Goal: Information Seeking & Learning: Check status

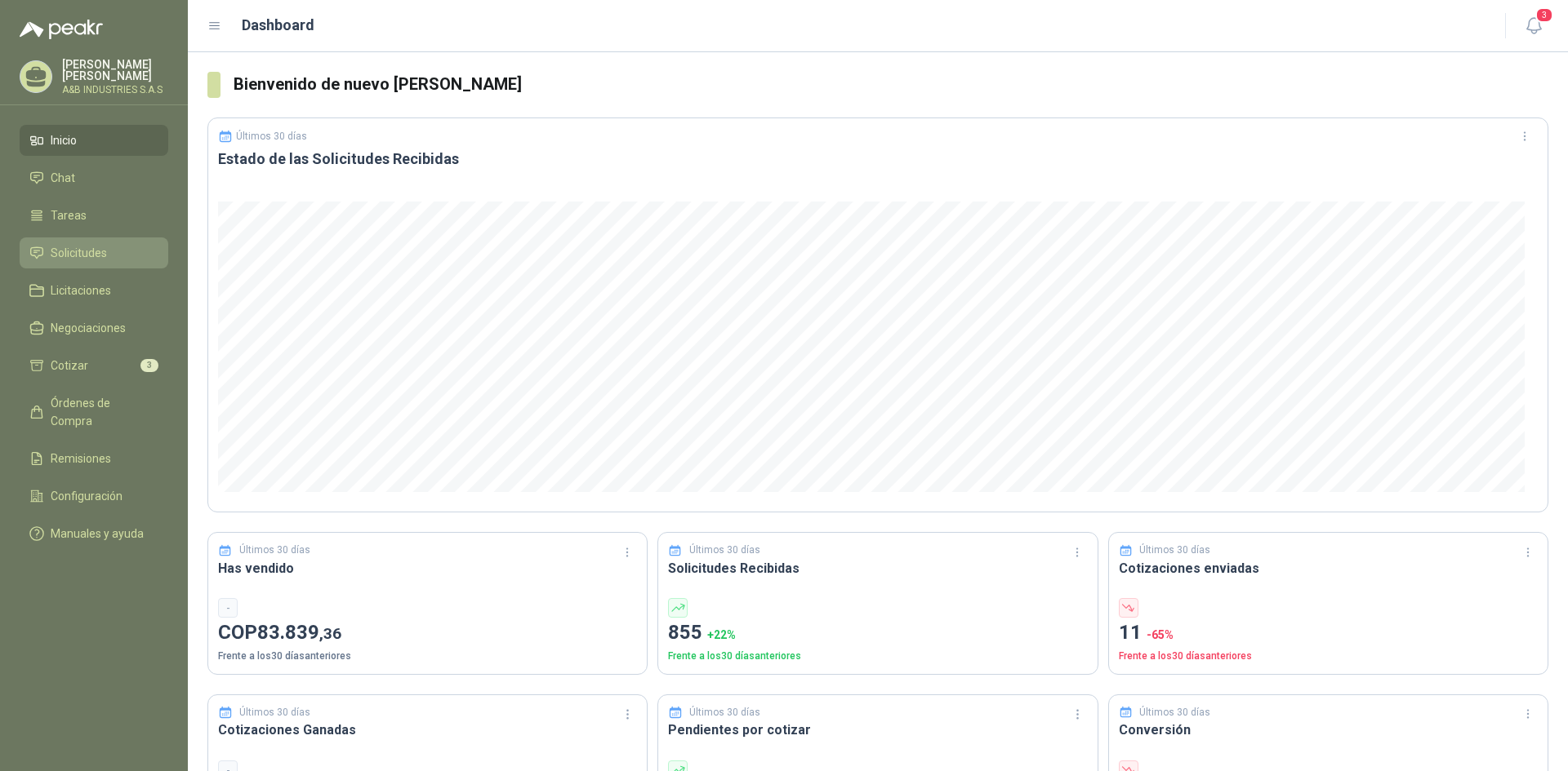
click at [81, 255] on span "Solicitudes" at bounding box center [78, 253] width 57 height 18
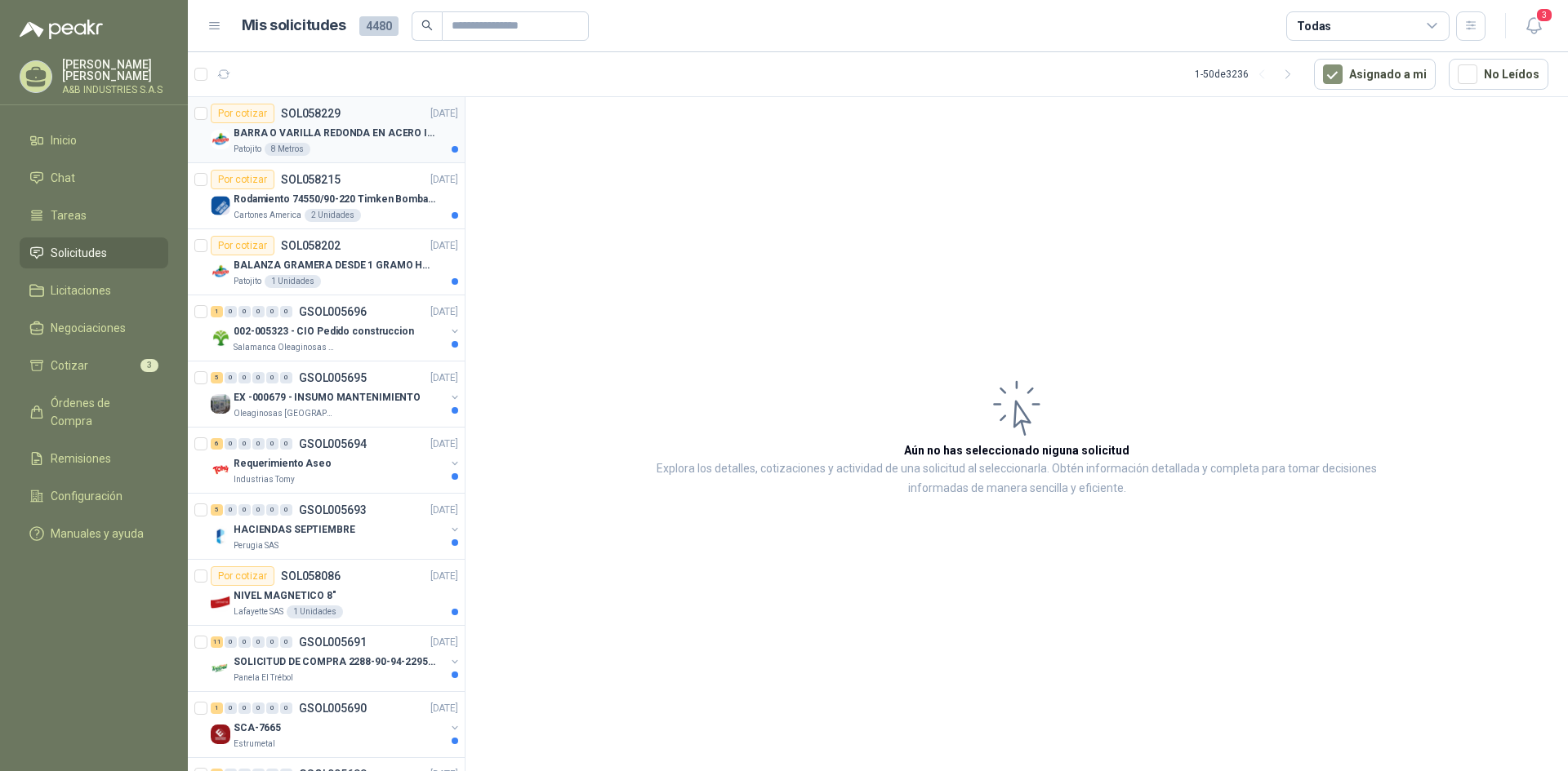
click at [372, 137] on p "BARRA O VARILLA REDONDA EN ACERO INOXIDABLE DE 2" O 50 MM" at bounding box center [335, 133] width 203 height 15
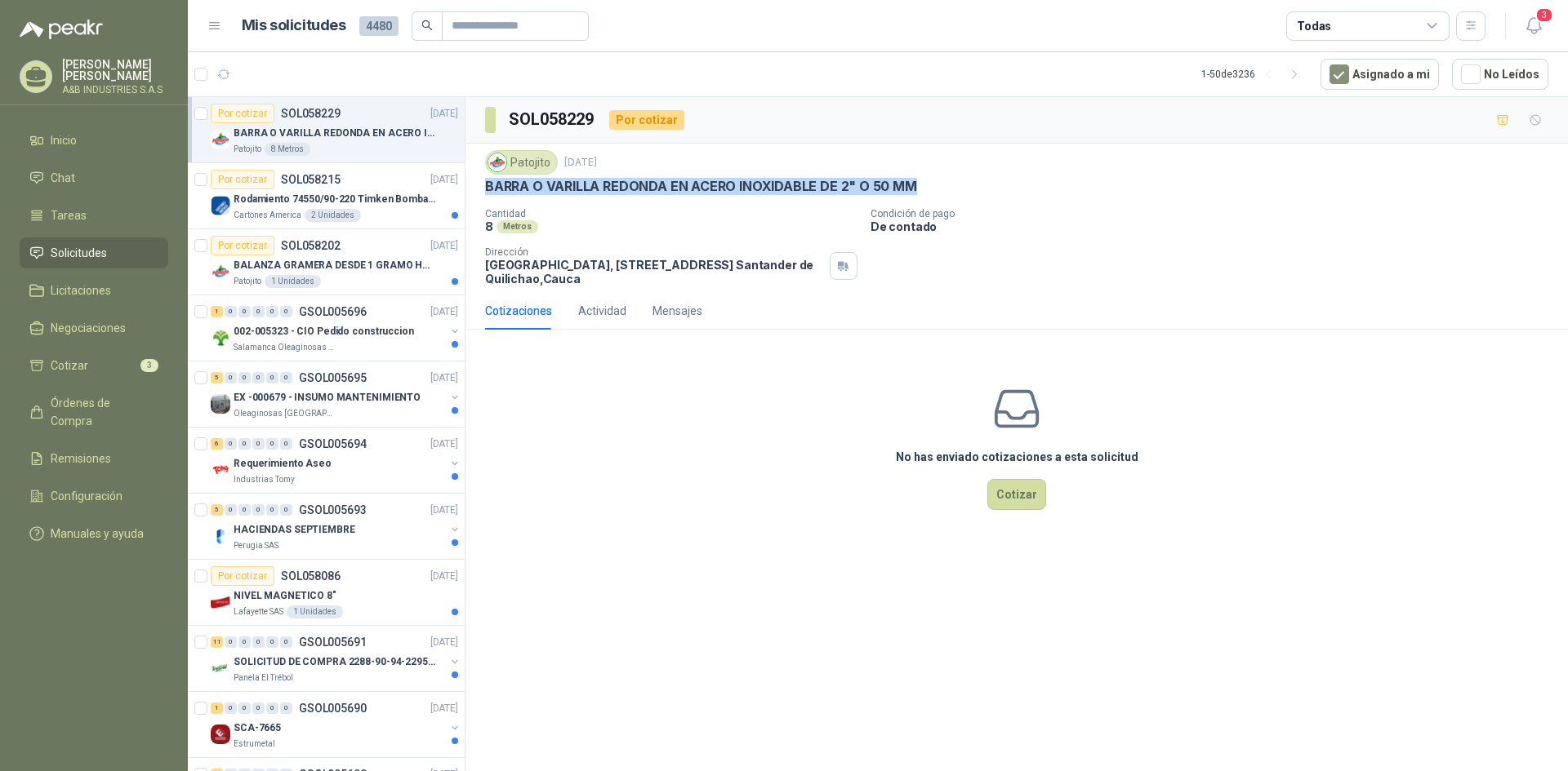
drag, startPoint x: 482, startPoint y: 176, endPoint x: 912, endPoint y: 198, distance: 430.6
click at [912, 198] on div "Patojito 30 sept, 2025 BARRA O VARILLA REDONDA EN ACERO INOXIDABLE DE 2" O 50 M…" at bounding box center [1016, 218] width 1103 height 148
copy p "BARRA O VARILLA REDONDA EN ACERO INOXIDABLE DE 2" O 50 MM"
click at [375, 193] on p "Rodamiento 74550/90-220 Timken BombaVG40" at bounding box center [335, 199] width 203 height 15
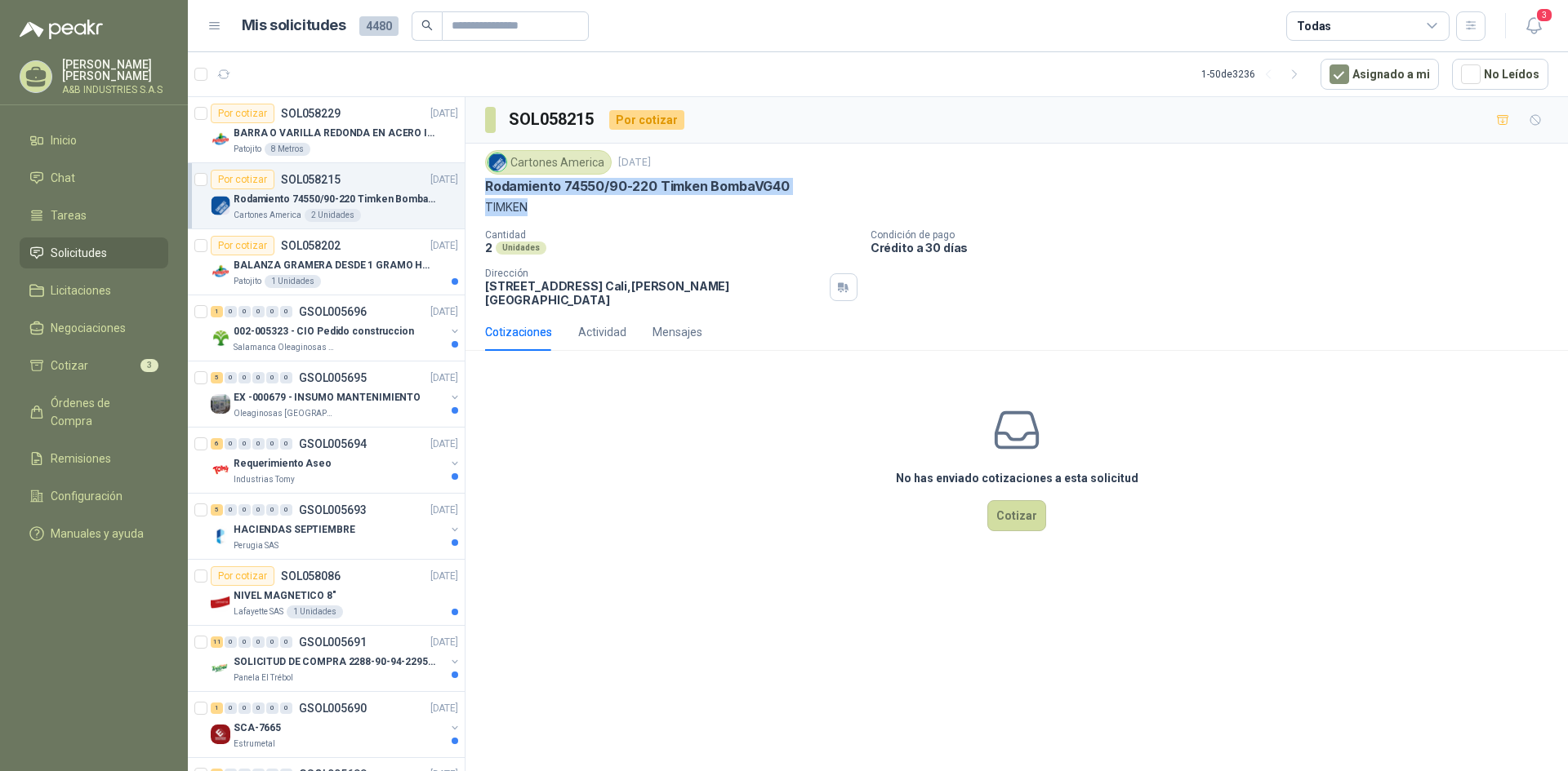
drag, startPoint x: 479, startPoint y: 186, endPoint x: 646, endPoint y: 206, distance: 168.2
click at [646, 206] on div "Cartones America 30 sept, 2025 Rodamiento 74550/90-220 Timken BombaVG40 TIMKEN …" at bounding box center [1016, 229] width 1103 height 170
copy div "Rodamiento 74550/90-220 Timken BombaVG40 TIMKEN"
click at [392, 291] on article "Por cotizar SOL058202 30/09/25 BALANZA GRAMERA DESDE 1 GRAMO HASTA 5 GRAMOS Pat…" at bounding box center [327, 262] width 277 height 66
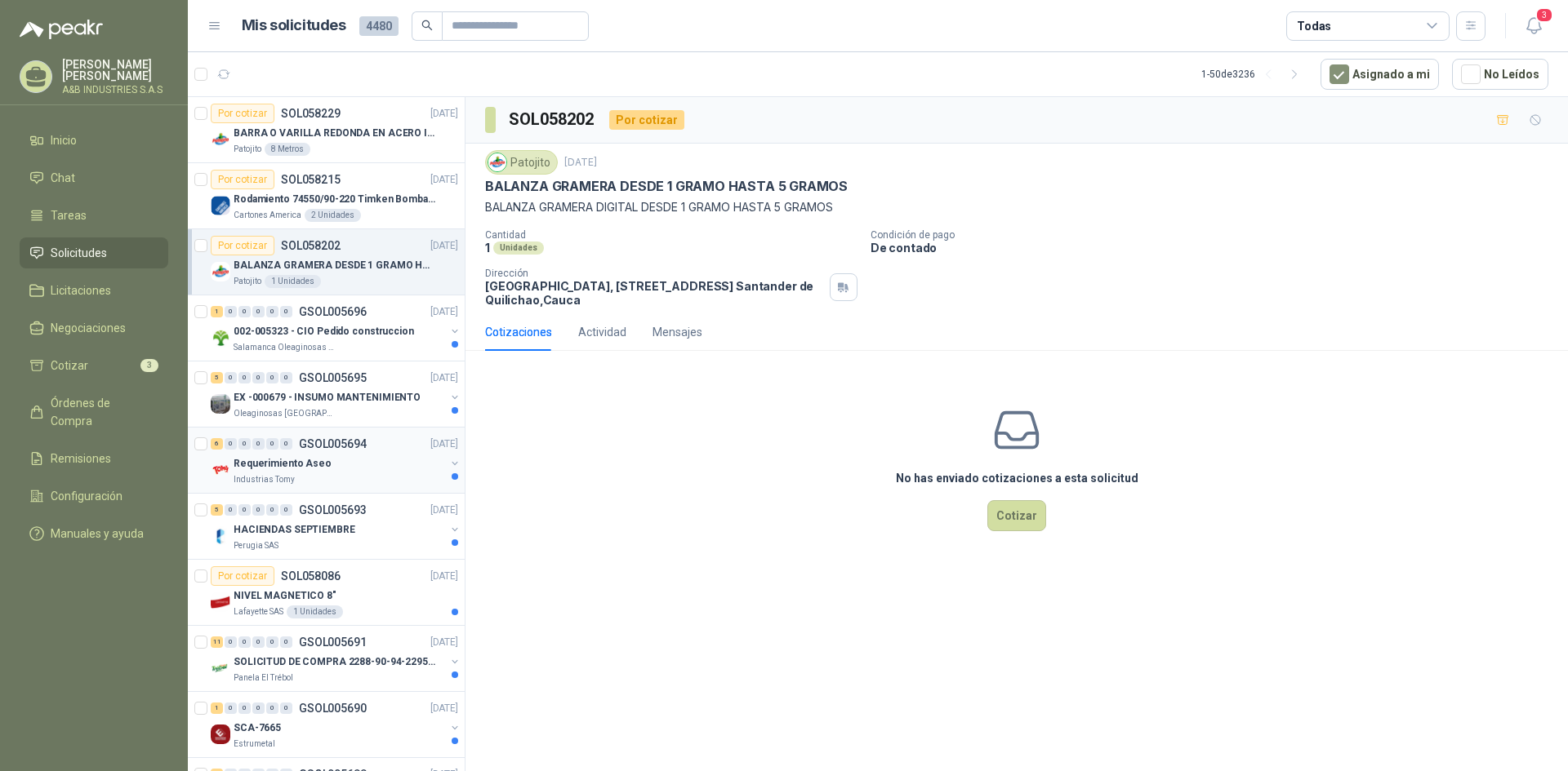
click at [335, 471] on div "Requerimiento Aseo" at bounding box center [338, 463] width 212 height 20
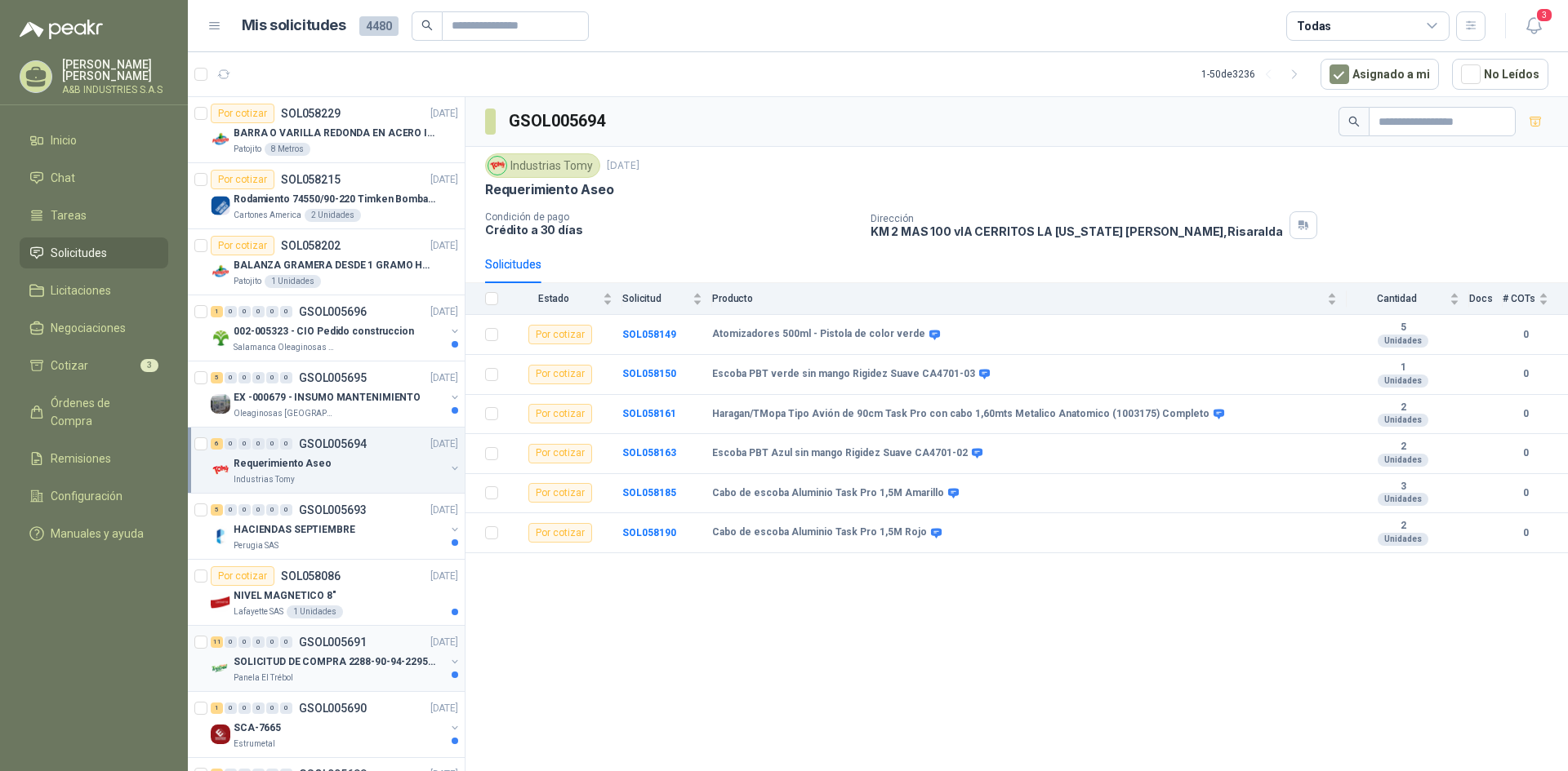
click at [307, 672] on div "Panela El Trébol" at bounding box center [338, 678] width 212 height 13
